Goal: Information Seeking & Learning: Learn about a topic

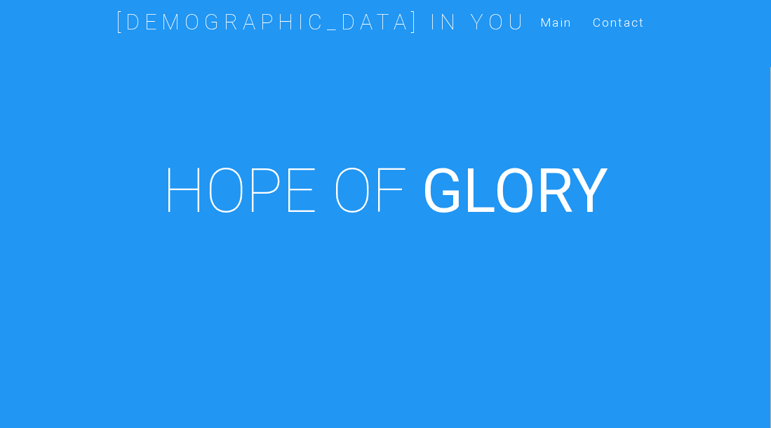
scroll to position [489, 0]
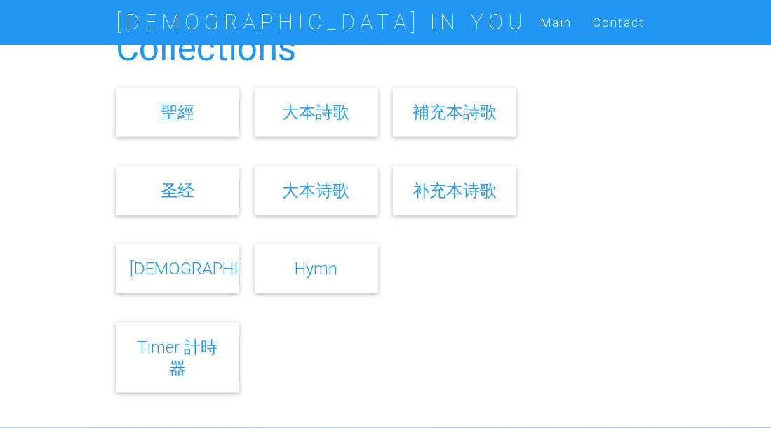
click at [178, 271] on link "[DEMOGRAPHIC_DATA]" at bounding box center [216, 268] width 173 height 20
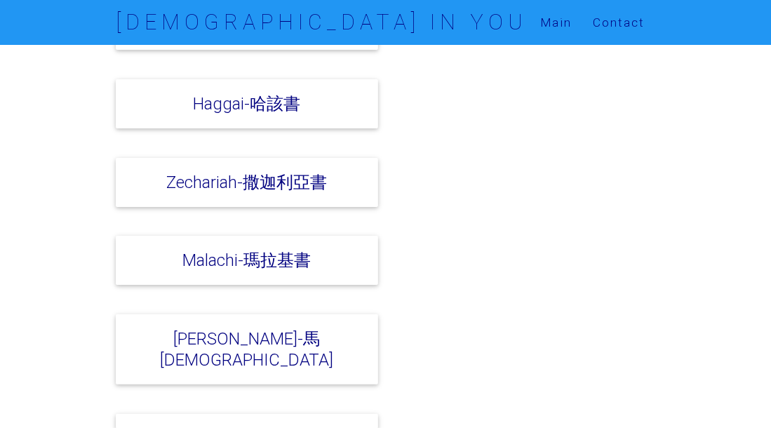
scroll to position [3120, 0]
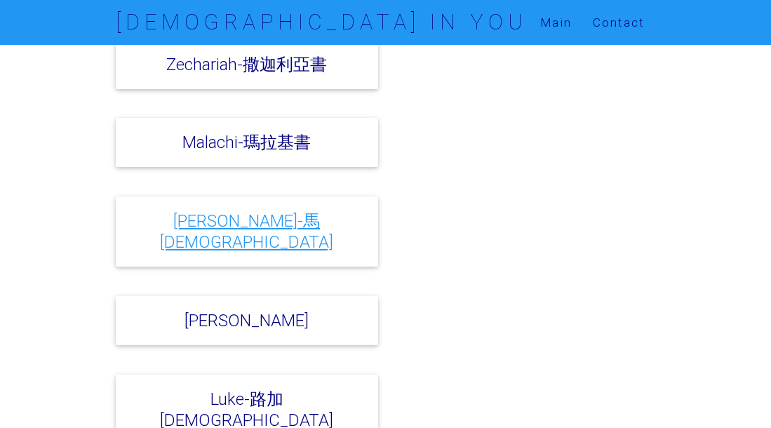
click at [217, 211] on link "[PERSON_NAME]-馬[DEMOGRAPHIC_DATA]" at bounding box center [246, 231] width 173 height 41
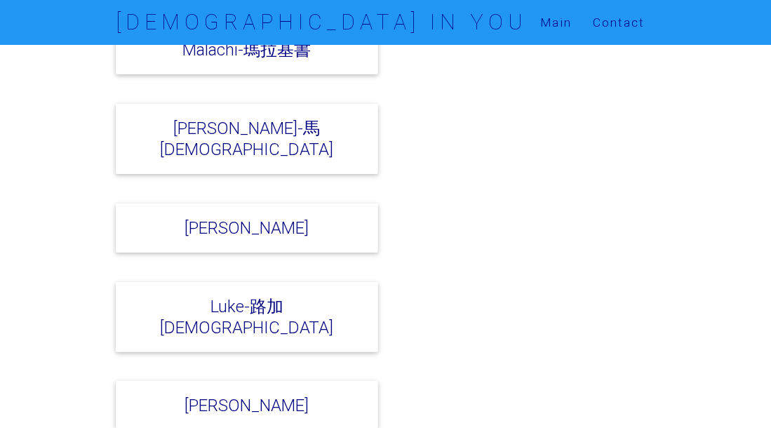
scroll to position [3245, 0]
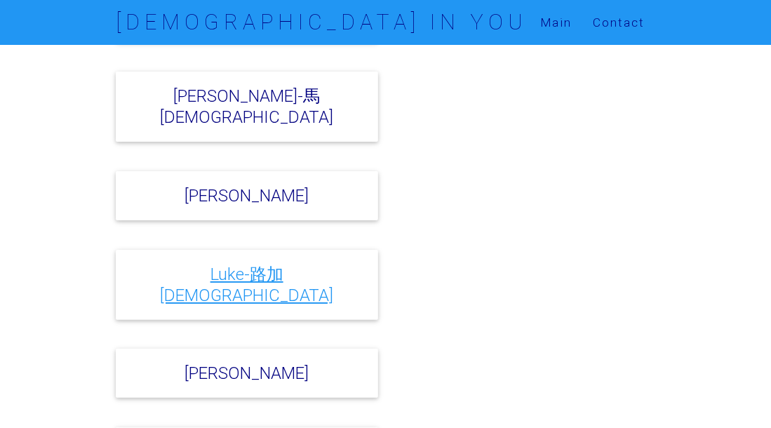
click at [260, 264] on link "Luke-路加[DEMOGRAPHIC_DATA]" at bounding box center [246, 284] width 173 height 41
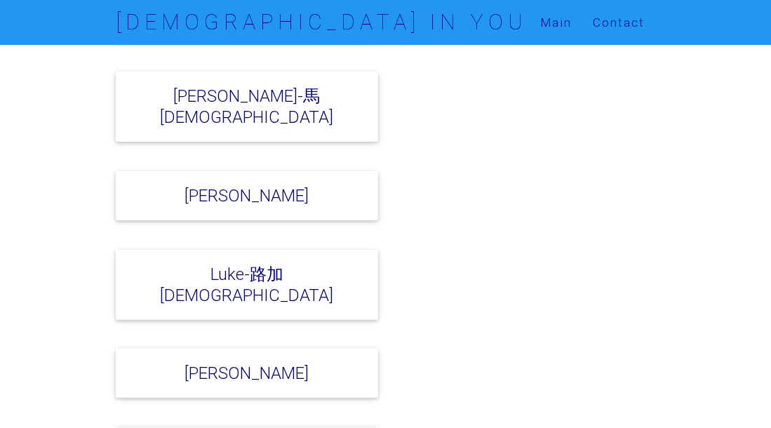
scroll to position [3120, 0]
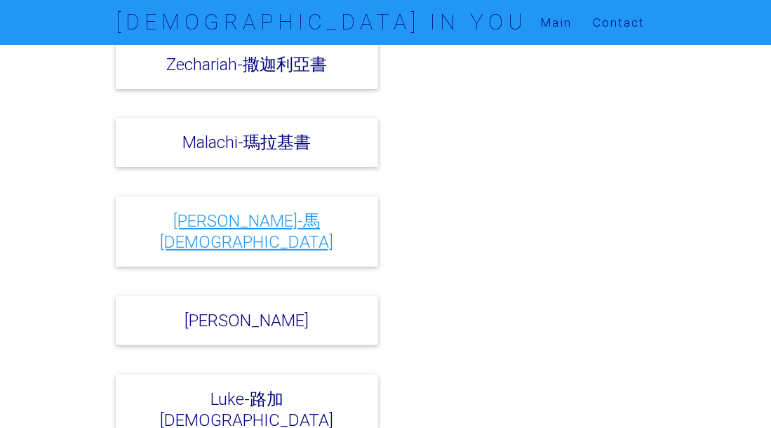
click at [258, 211] on link "[PERSON_NAME]-馬[DEMOGRAPHIC_DATA]" at bounding box center [246, 231] width 173 height 41
